Goal: Browse casually

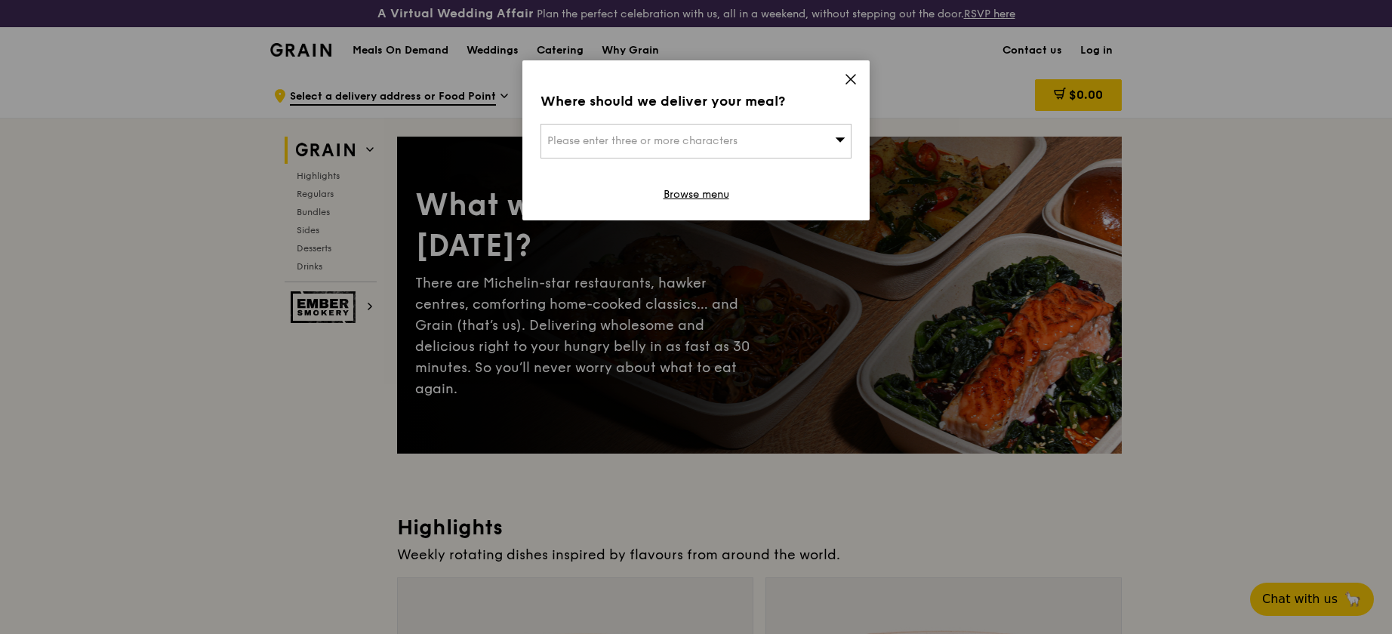
click at [851, 85] on icon at bounding box center [851, 79] width 14 height 14
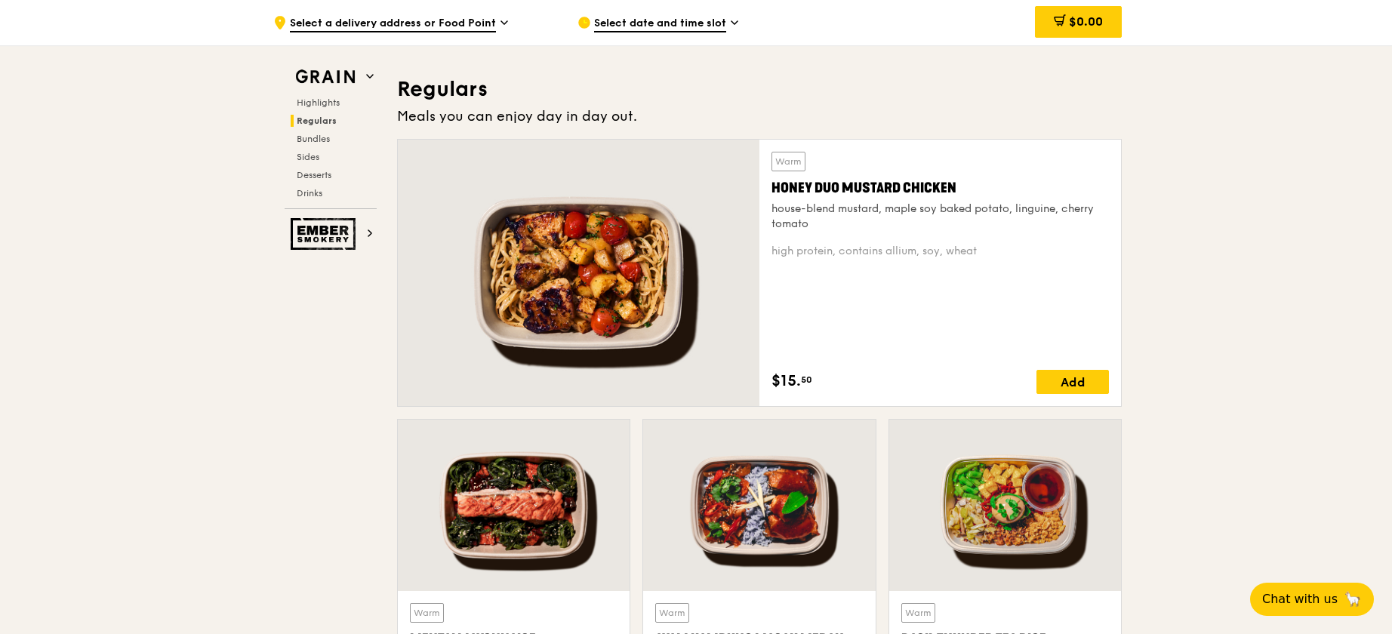
scroll to position [1133, 0]
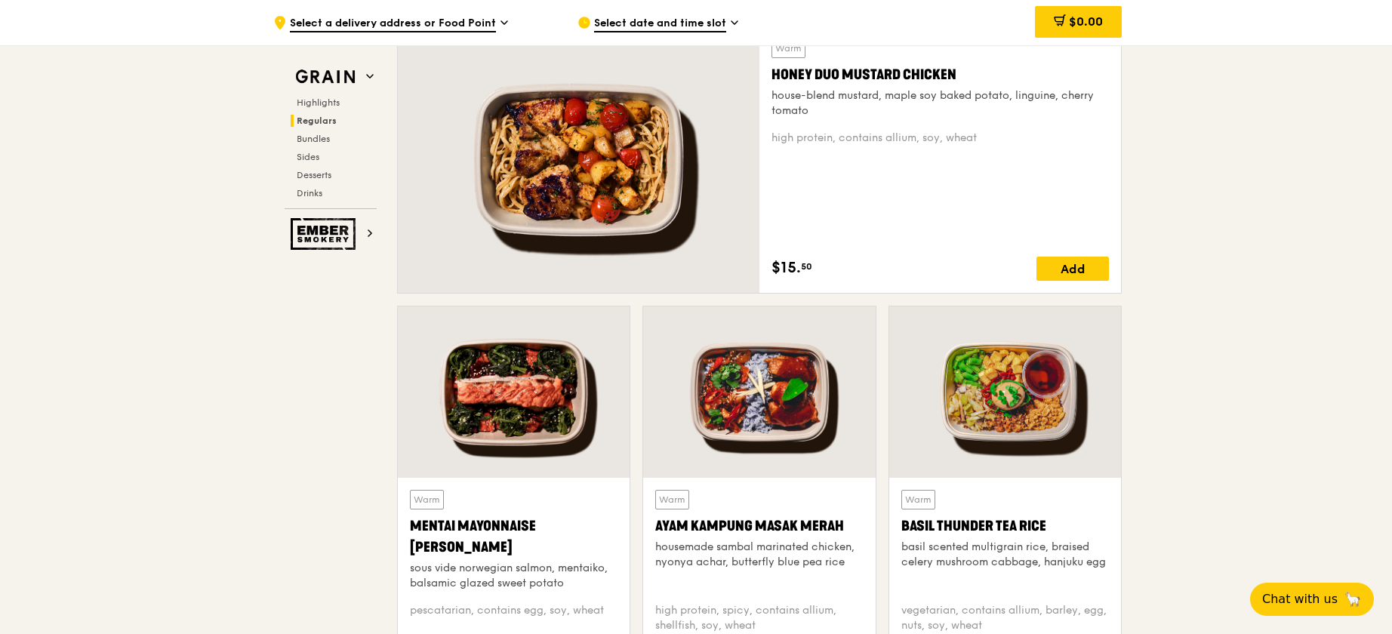
drag, startPoint x: 1391, startPoint y: 135, endPoint x: 1394, endPoint y: 124, distance: 11.7
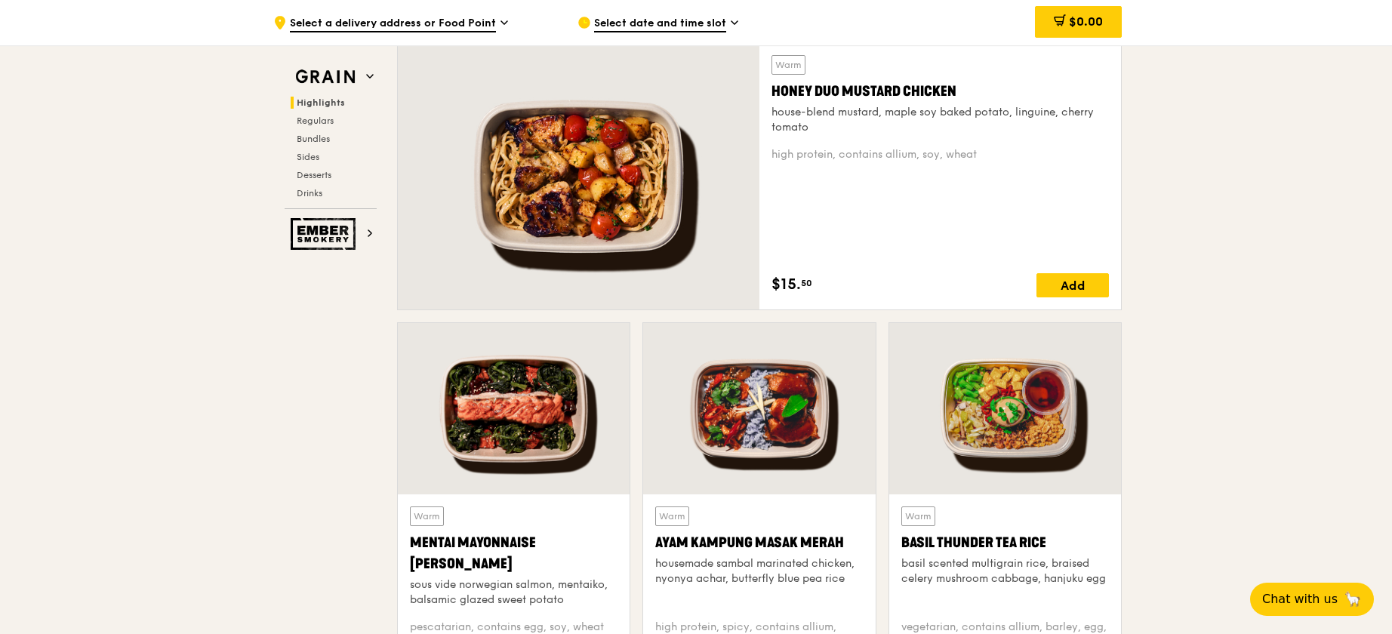
scroll to position [1020, 0]
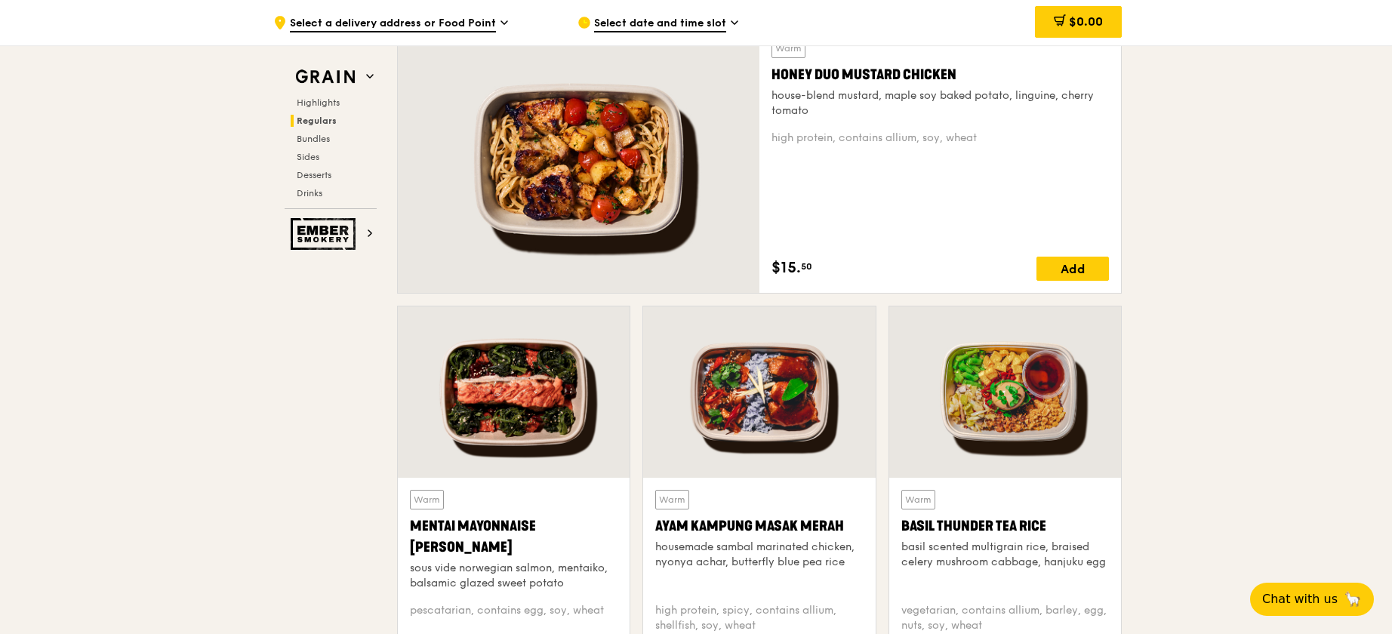
drag, startPoint x: 29, startPoint y: 461, endPoint x: 120, endPoint y: 433, distance: 95.7
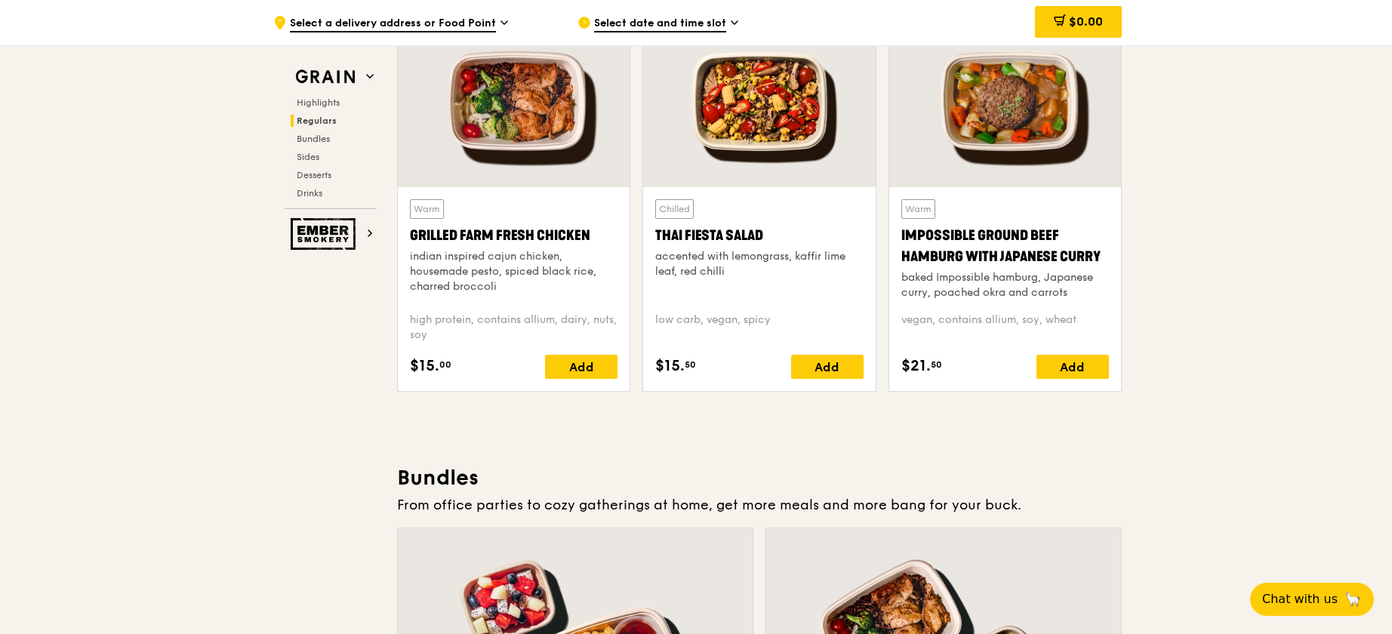
scroll to position [1699, 0]
